Goal: Information Seeking & Learning: Learn about a topic

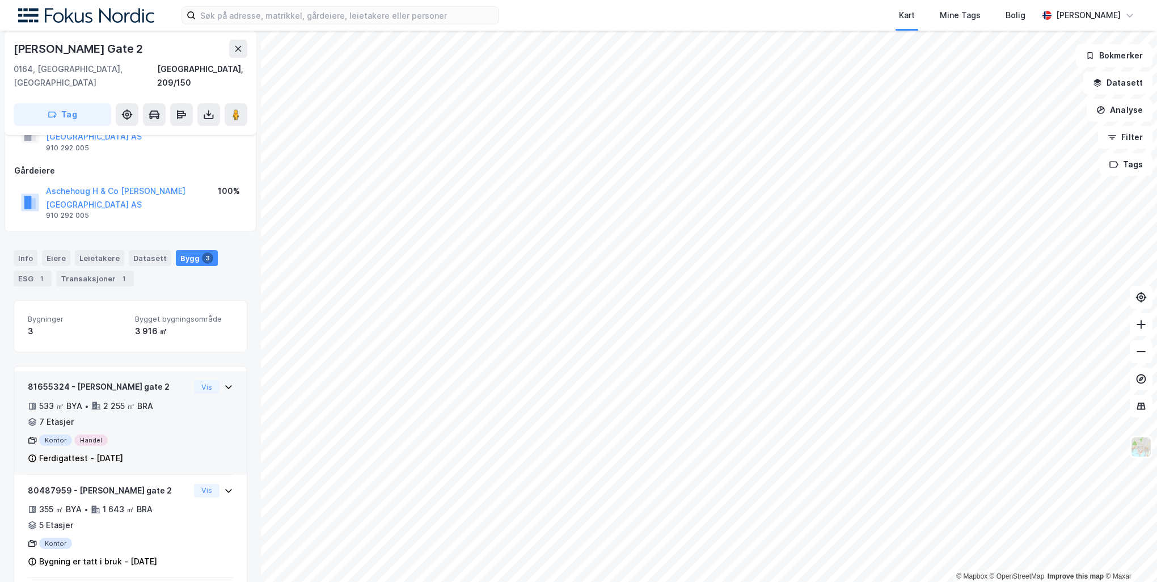
scroll to position [40, 0]
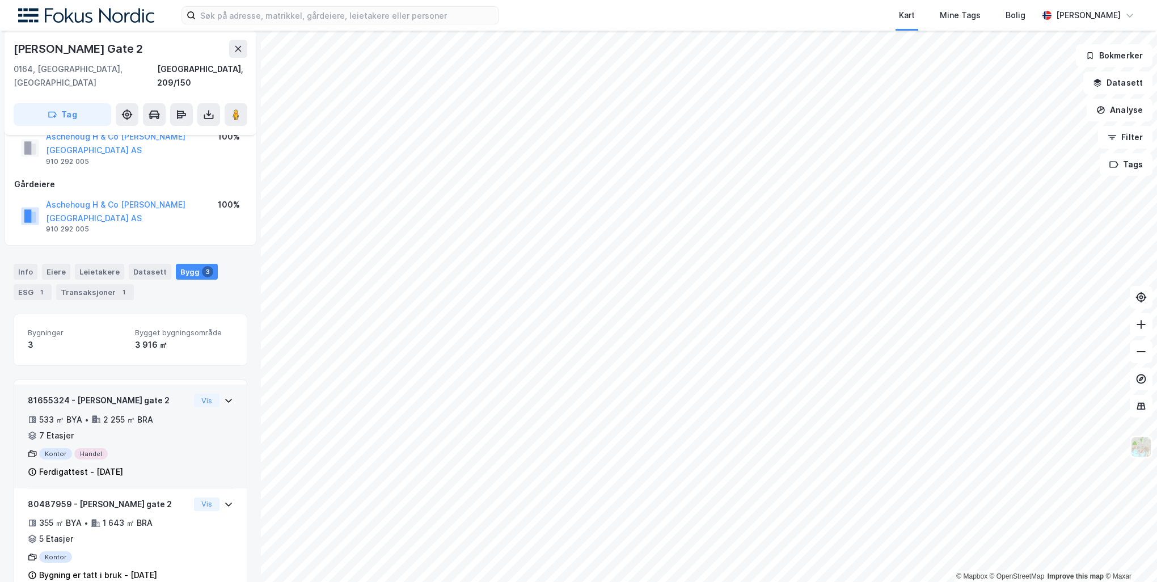
click at [226, 385] on div "81655324 - [PERSON_NAME] gate 2 533 ㎡ BYA • 2 255 ㎡ BRA • 7 Etasjer Kontor Hand…" at bounding box center [130, 437] width 233 height 104
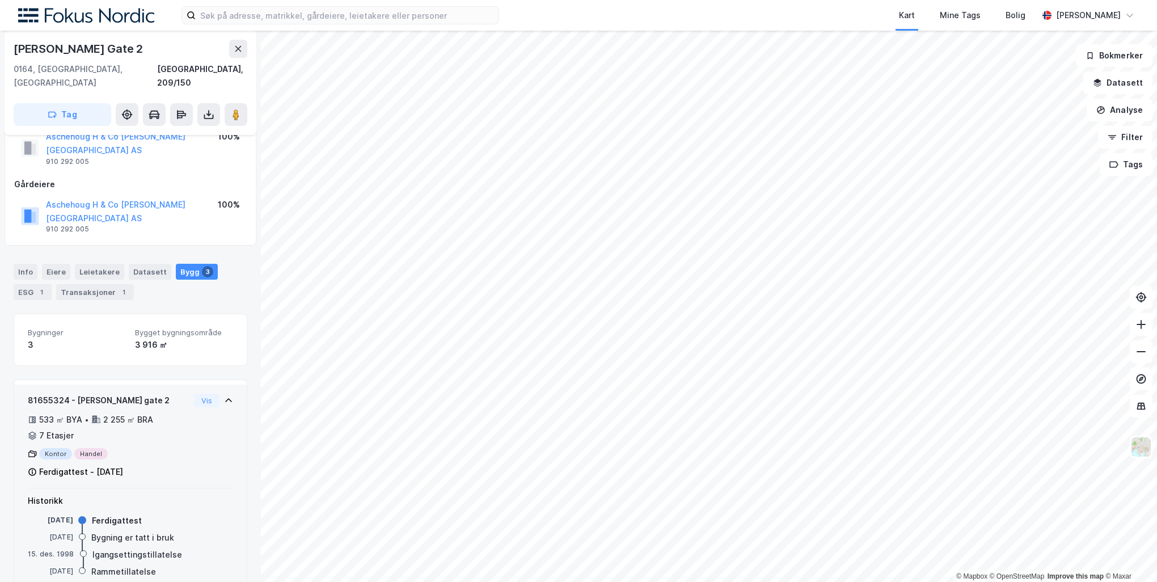
scroll to position [200, 0]
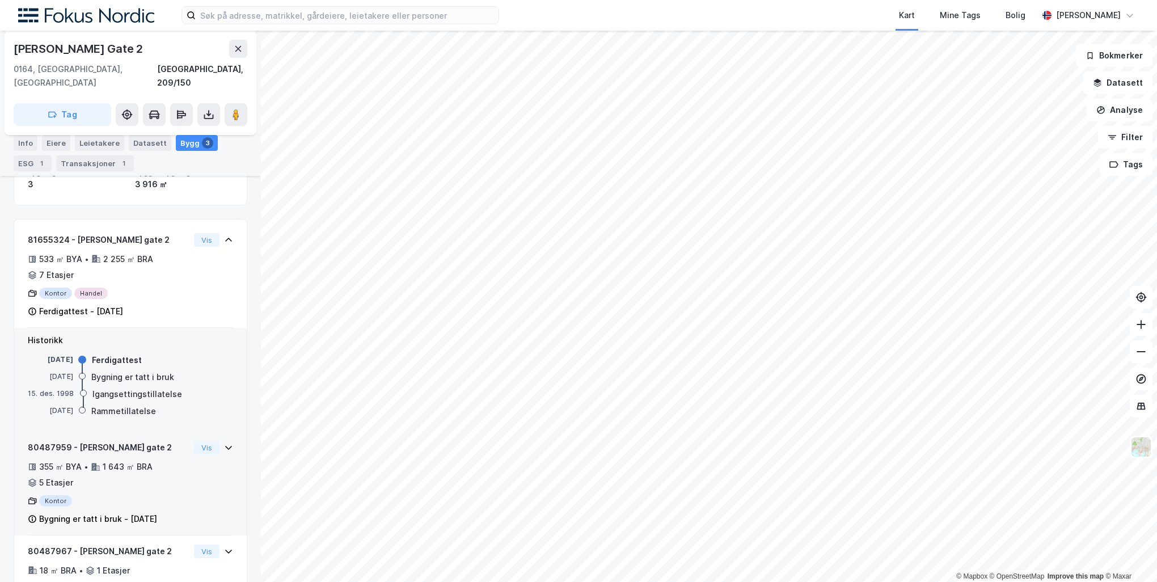
click at [224, 443] on icon at bounding box center [228, 447] width 9 height 9
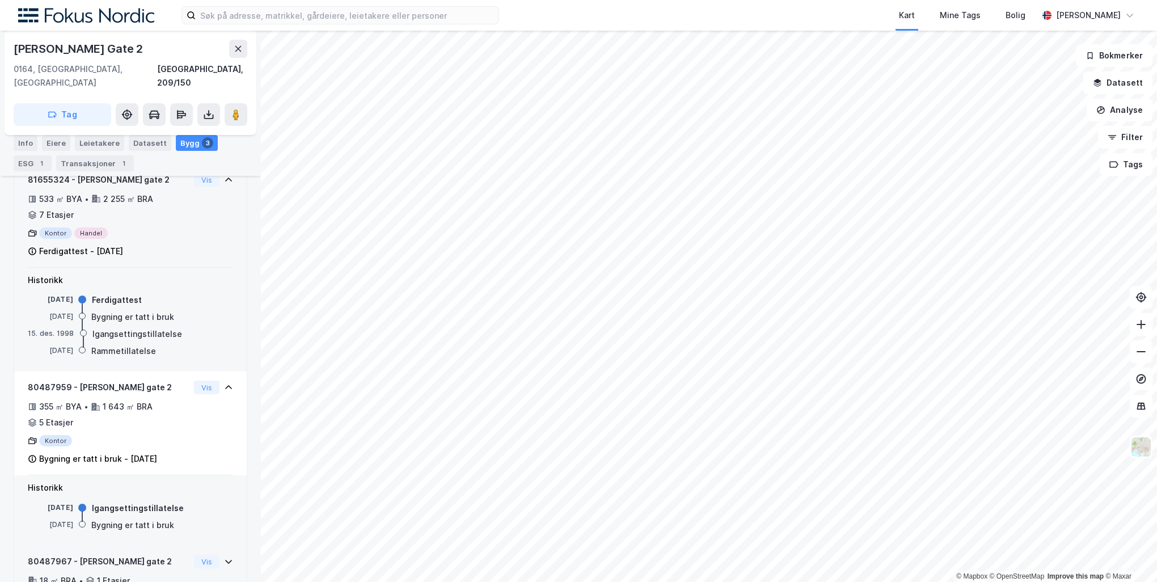
scroll to position [271, 0]
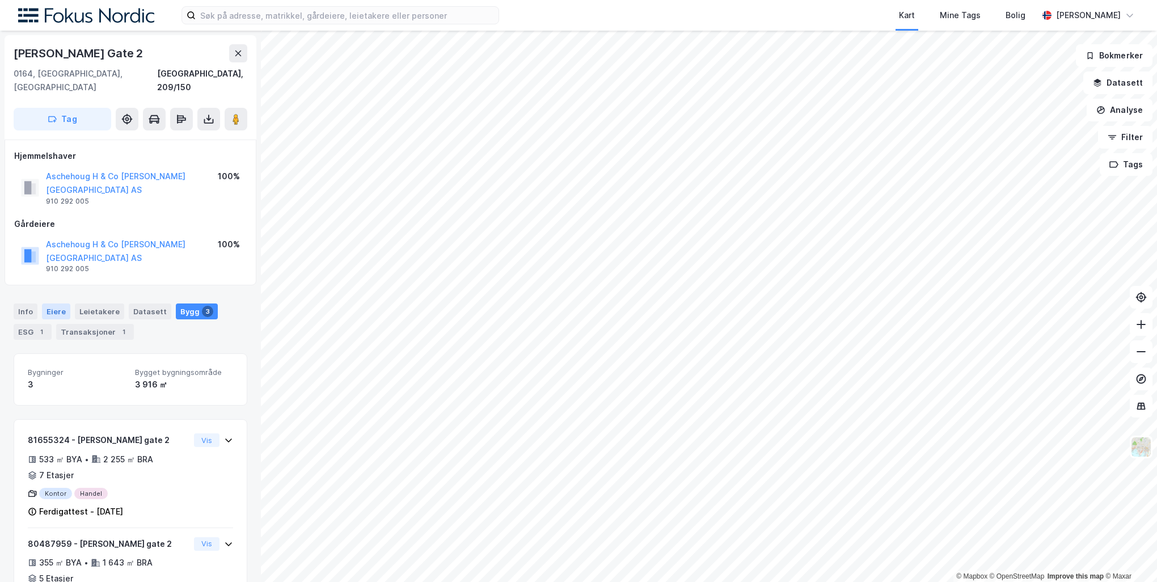
click at [53, 304] on div "Eiere" at bounding box center [56, 312] width 28 height 16
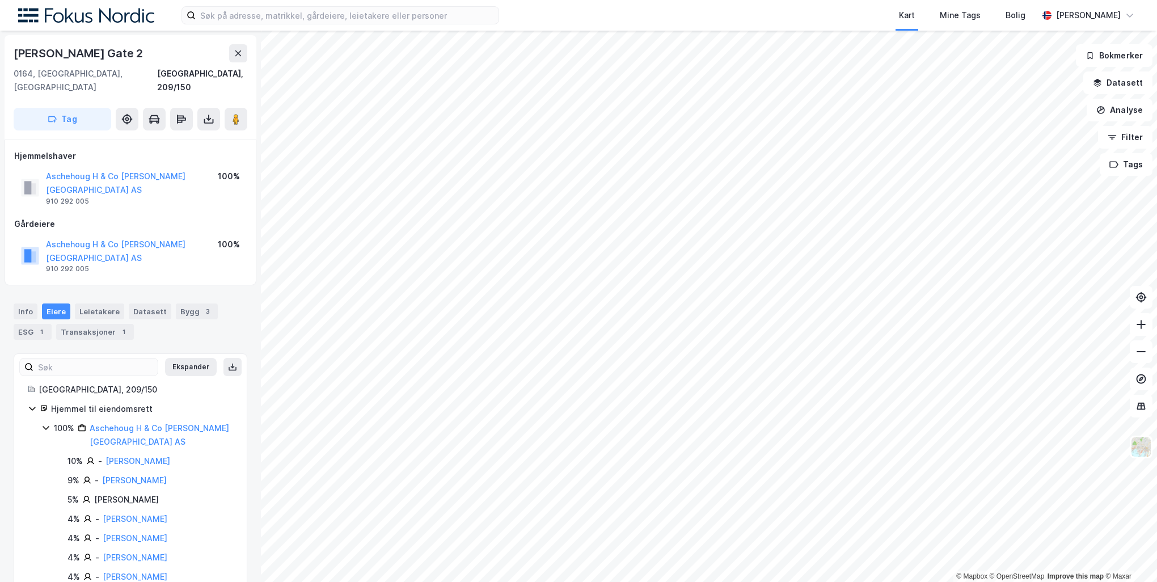
click at [45, 423] on icon at bounding box center [45, 427] width 9 height 9
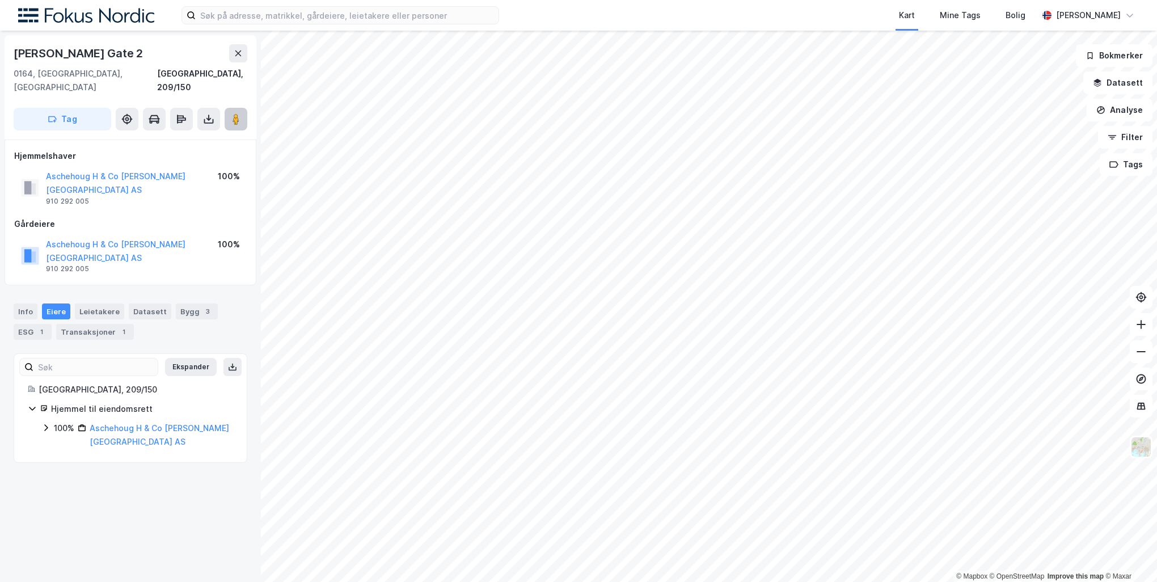
click at [234, 113] on image at bounding box center [236, 118] width 7 height 11
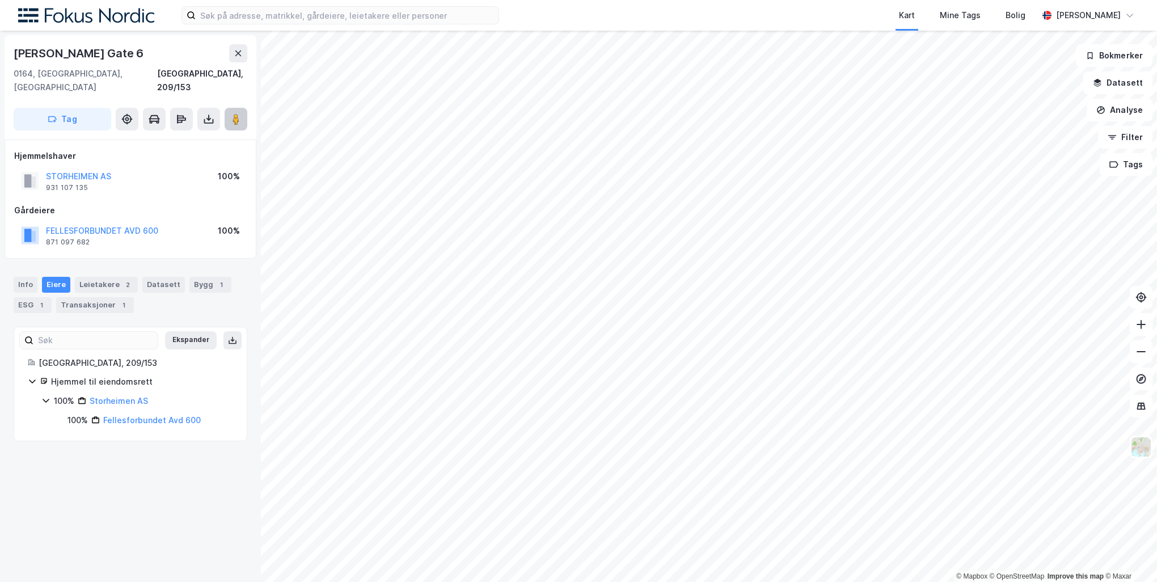
click at [241, 113] on icon at bounding box center [235, 118] width 11 height 11
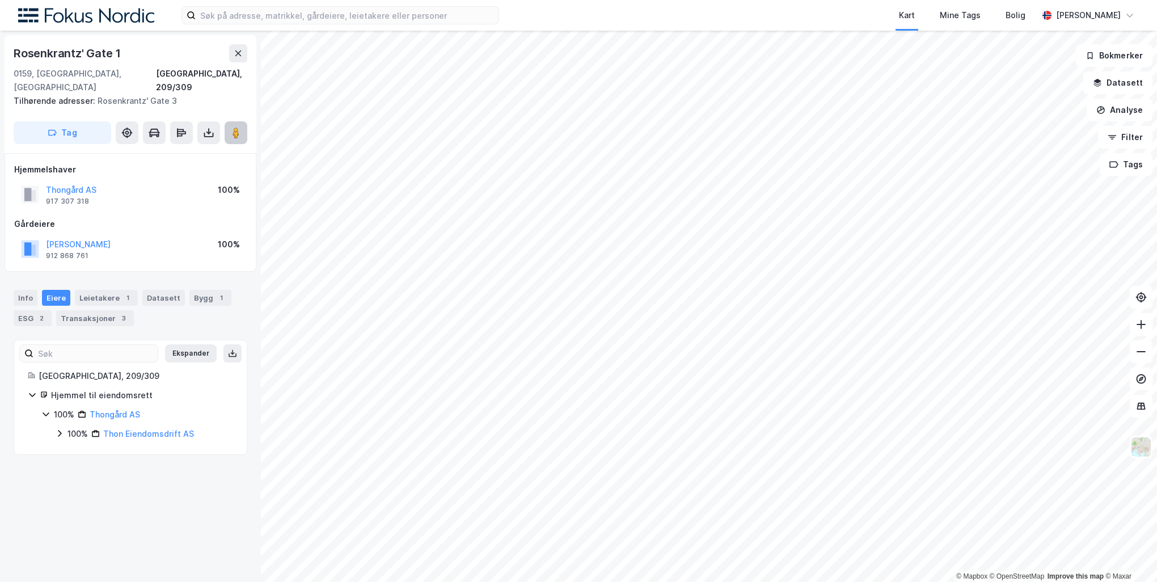
click at [231, 127] on icon at bounding box center [235, 132] width 11 height 11
